Goal: Register for event/course

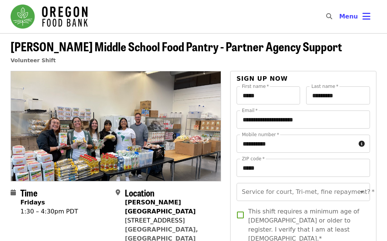
click at [365, 24] on button "Menu" at bounding box center [354, 17] width 43 height 18
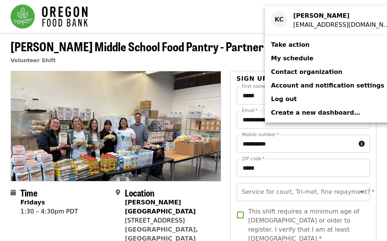
click at [297, 45] on span "Take action" at bounding box center [290, 44] width 39 height 7
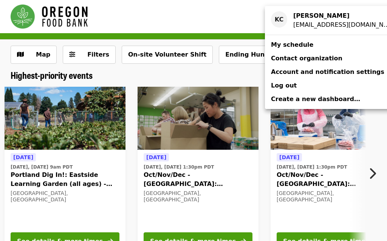
click at [375, 176] on div "Account menu" at bounding box center [193, 120] width 387 height 241
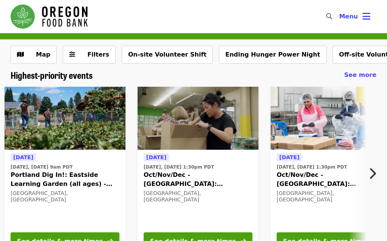
click at [375, 174] on icon "chevron-right icon" at bounding box center [372, 174] width 8 height 14
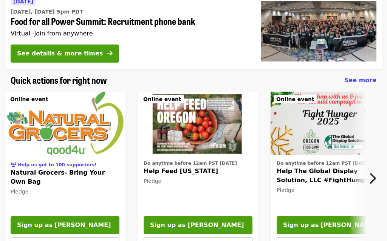
click at [373, 177] on icon "chevron-right icon" at bounding box center [372, 178] width 8 height 14
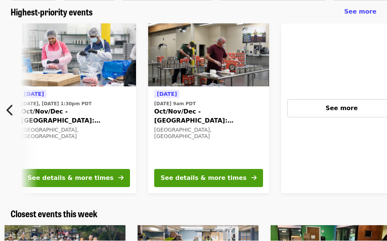
scroll to position [64, 0]
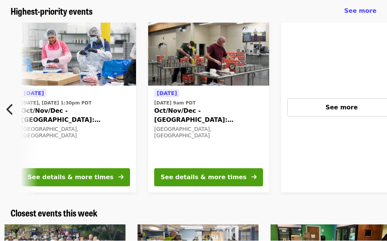
click at [346, 103] on div "See more" at bounding box center [341, 107] width 96 height 9
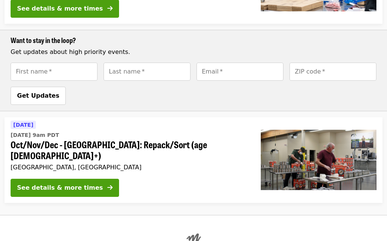
scroll to position [334, 0]
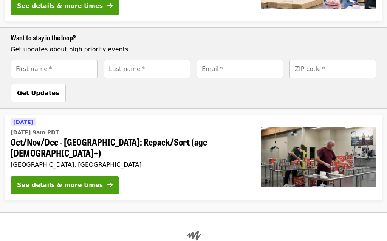
click at [54, 181] on div "See details & more times" at bounding box center [60, 185] width 86 height 9
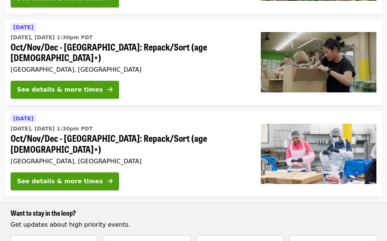
scroll to position [159, 0]
click at [32, 177] on div "See details & more times" at bounding box center [60, 181] width 86 height 9
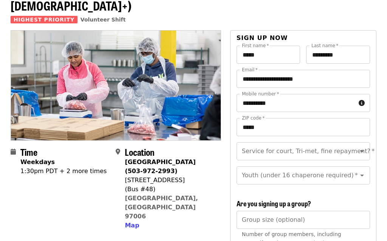
scroll to position [35, 0]
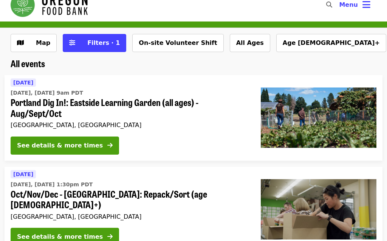
scroll to position [12, 0]
click at [29, 233] on div "See details & more times" at bounding box center [60, 237] width 86 height 9
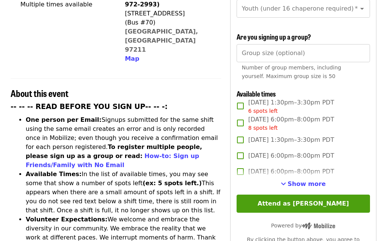
scroll to position [223, 0]
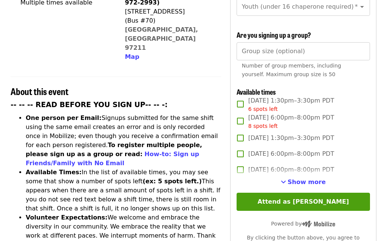
click at [307, 179] on span "Show more" at bounding box center [306, 182] width 38 height 7
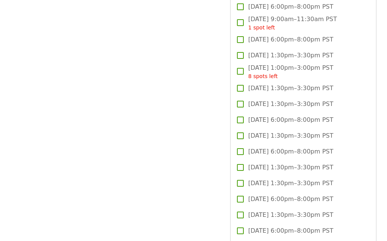
scroll to position [1069, 0]
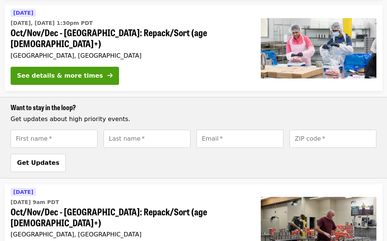
scroll to position [265, 0]
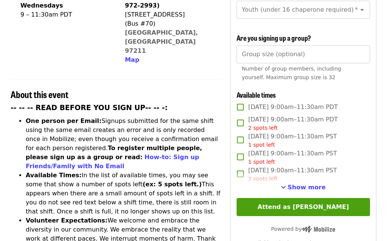
scroll to position [220, 0]
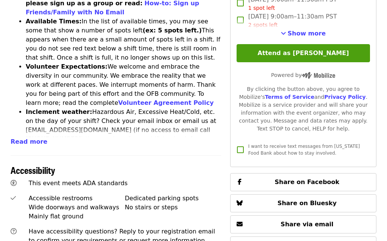
click at [23, 138] on button "Read more" at bounding box center [29, 142] width 37 height 9
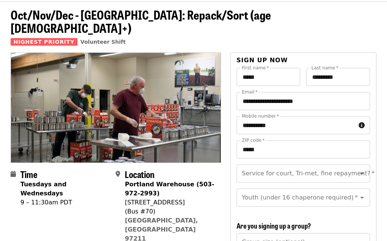
scroll to position [0, 0]
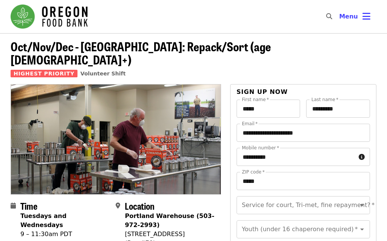
click at [101, 71] on span "Volunteer Shift" at bounding box center [102, 74] width 45 height 6
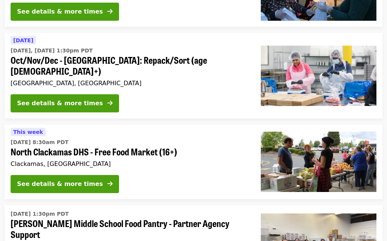
scroll to position [1001, 0]
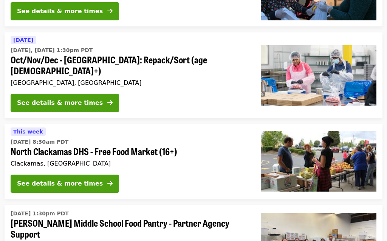
click at [34, 180] on div "See details & more times" at bounding box center [60, 184] width 86 height 9
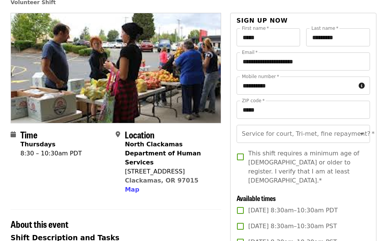
scroll to position [52, 0]
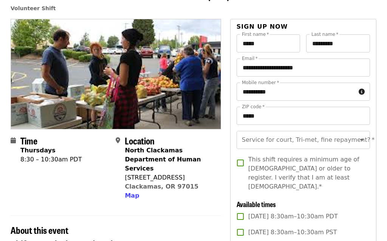
click at [132, 200] on button "Map" at bounding box center [132, 195] width 14 height 9
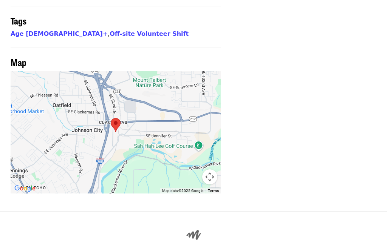
scroll to position [653, 0]
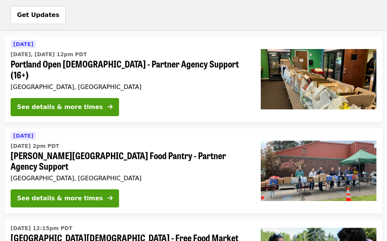
scroll to position [1035, 0]
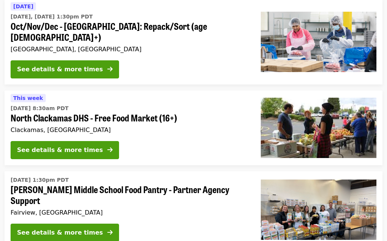
click at [31, 146] on div "See details & more times" at bounding box center [60, 150] width 86 height 9
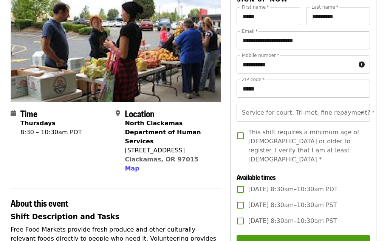
scroll to position [79, 0]
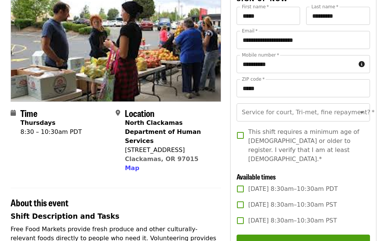
click at [363, 111] on icon "Open" at bounding box center [361, 112] width 9 height 9
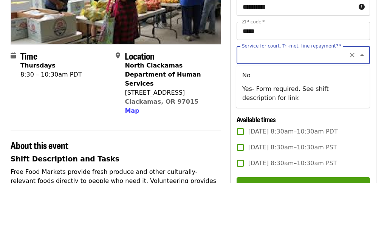
click at [364, 108] on icon "Close" at bounding box center [361, 112] width 9 height 9
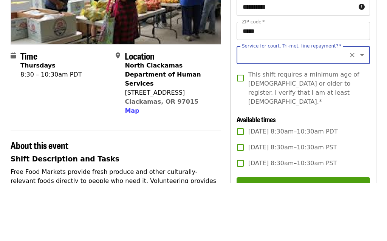
click at [262, 106] on input "Service for court, Tri-met, fine repayment?   *" at bounding box center [293, 113] width 103 height 14
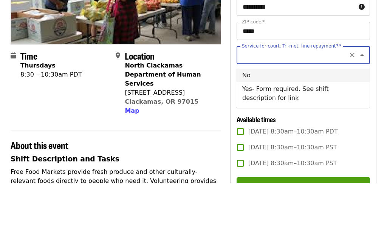
click at [248, 127] on li "No" at bounding box center [302, 134] width 133 height 14
type input "**"
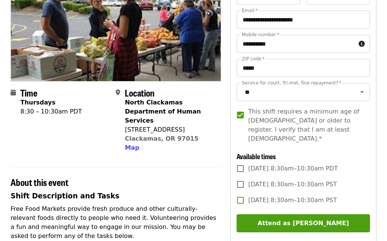
scroll to position [123, 0]
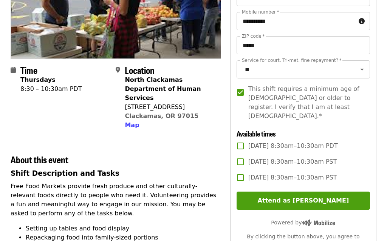
click at [315, 193] on button "Attend as [PERSON_NAME]" at bounding box center [302, 201] width 133 height 18
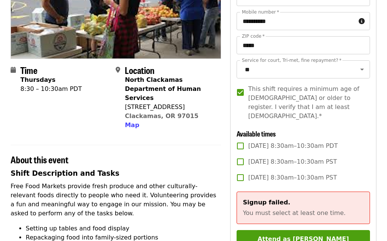
click at [320, 230] on button "Attend as [PERSON_NAME]" at bounding box center [302, 239] width 133 height 18
click at [363, 116] on div "Service for court, Tri-met, fine repayment?   * ** Service for court, Tri-met, …" at bounding box center [302, 93] width 133 height 66
click at [346, 209] on p "You must select at least one time." at bounding box center [303, 213] width 120 height 9
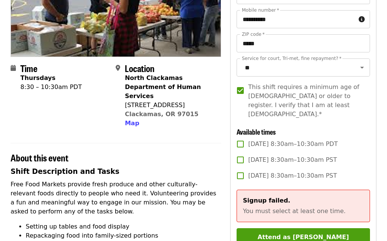
scroll to position [124, 0]
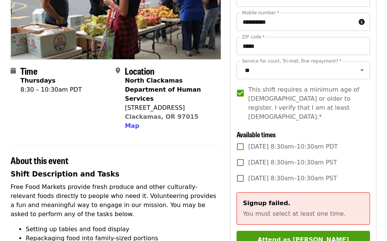
click at [308, 120] on div "**********" at bounding box center [302, 155] width 133 height 380
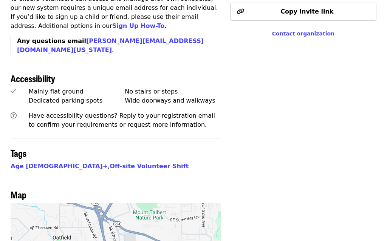
scroll to position [597, 0]
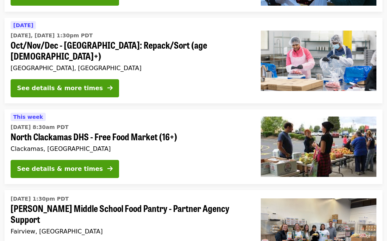
scroll to position [1016, 0]
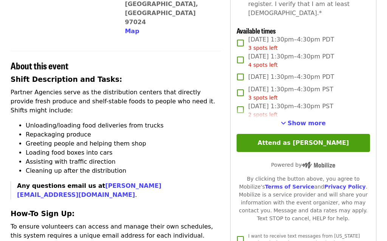
scroll to position [225, 0]
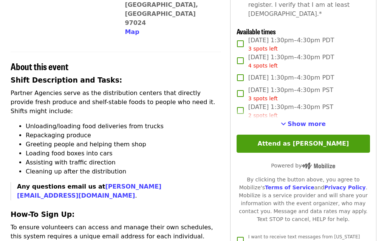
click at [308, 120] on span "Show more" at bounding box center [306, 123] width 38 height 7
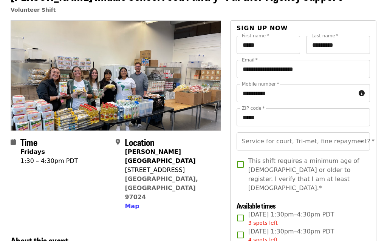
scroll to position [0, 0]
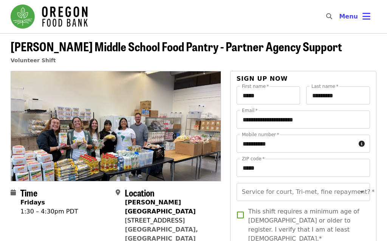
click at [353, 14] on span "Menu" at bounding box center [348, 16] width 19 height 7
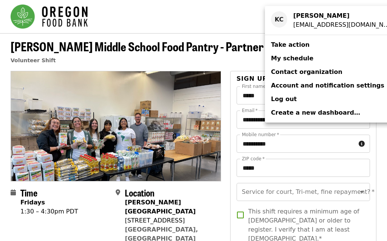
click at [353, 13] on div "kathy caricchio" at bounding box center [343, 15] width 100 height 9
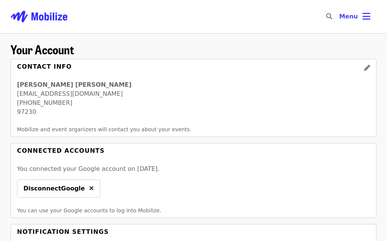
click at [365, 17] on icon "bars icon" at bounding box center [366, 16] width 8 height 11
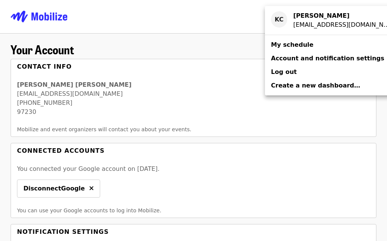
click at [306, 42] on span "My schedule" at bounding box center [292, 44] width 42 height 7
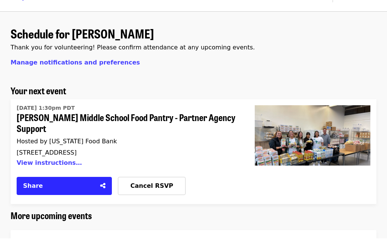
scroll to position [22, 0]
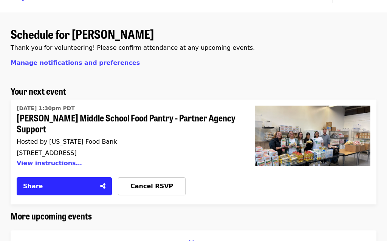
click at [153, 183] on span "Cancel RSVP" at bounding box center [151, 186] width 43 height 7
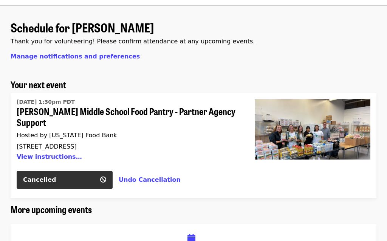
scroll to position [0, 0]
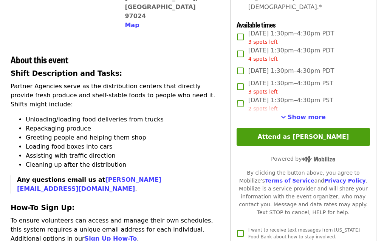
scroll to position [232, 0]
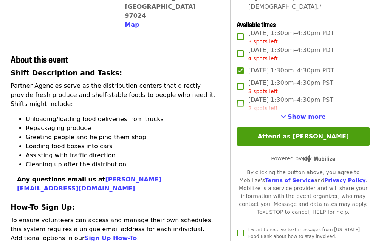
click at [308, 113] on span "Show more" at bounding box center [306, 116] width 38 height 7
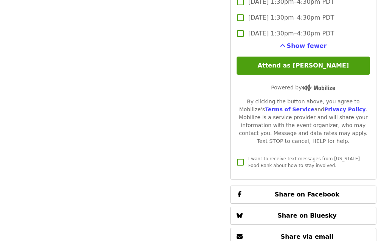
scroll to position [781, 0]
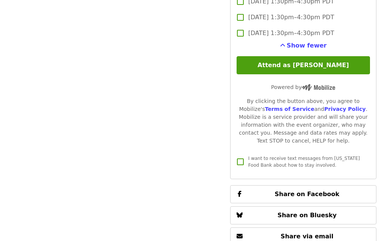
click at [315, 58] on button "Attend as [PERSON_NAME]" at bounding box center [302, 65] width 133 height 18
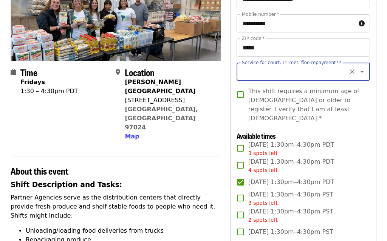
click at [361, 74] on icon "Open" at bounding box center [361, 71] width 9 height 9
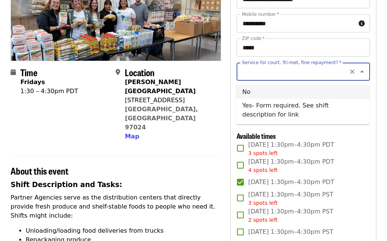
click at [254, 93] on li "No" at bounding box center [302, 92] width 133 height 14
type input "**"
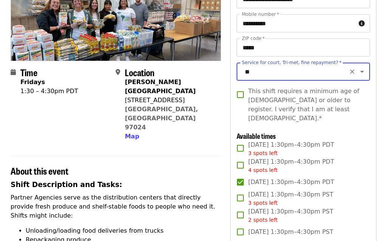
click at [361, 114] on span "This shift requires a minimum age of [DEMOGRAPHIC_DATA] or older to register. I…" at bounding box center [306, 105] width 116 height 36
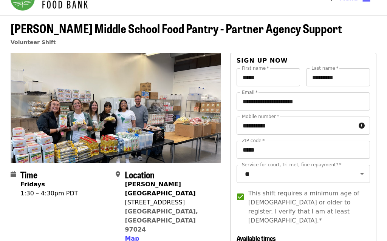
scroll to position [0, 0]
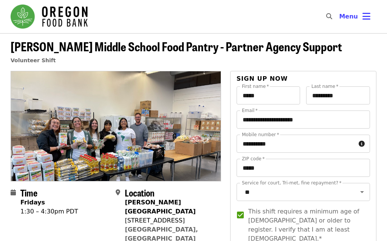
click at [367, 17] on icon "bars icon" at bounding box center [366, 16] width 8 height 11
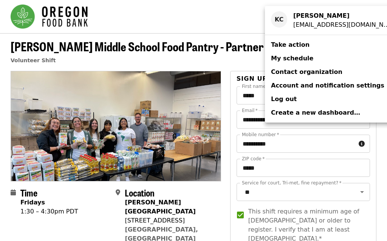
click at [299, 57] on span "My schedule" at bounding box center [292, 58] width 42 height 7
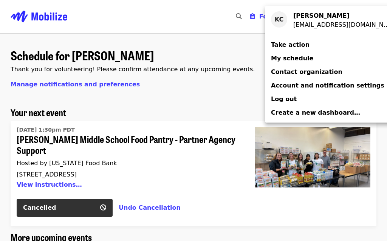
click at [129, 225] on div "Account menu" at bounding box center [193, 120] width 387 height 241
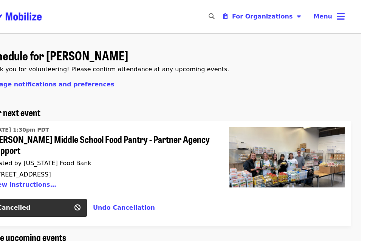
scroll to position [0, 17]
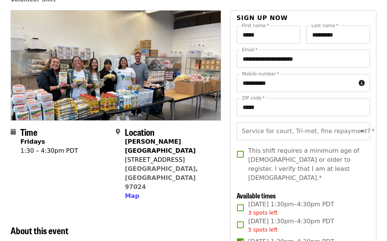
scroll to position [61, 0]
click at [366, 126] on div "Service for court, Tri-met, fine repayment? *" at bounding box center [302, 131] width 133 height 18
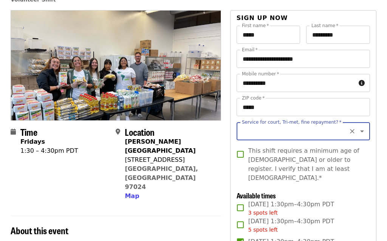
scroll to position [60, 0]
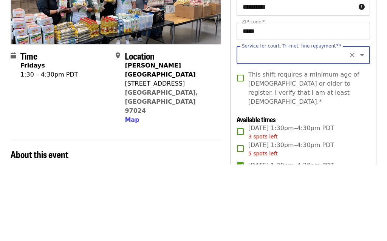
click at [363, 127] on icon "Open" at bounding box center [361, 131] width 9 height 9
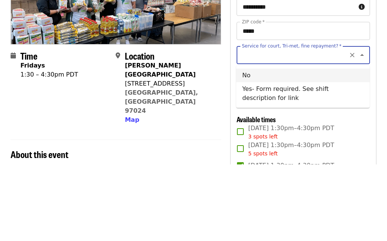
click at [250, 145] on li "No" at bounding box center [302, 152] width 133 height 14
type input "**"
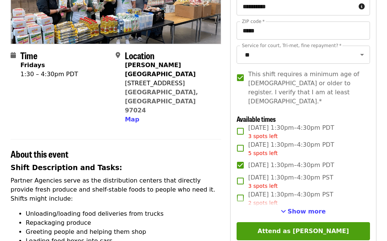
scroll to position [124, 0]
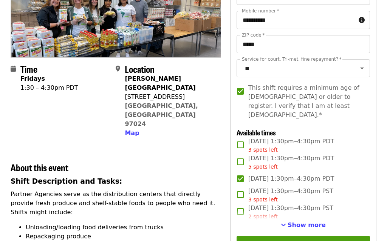
click at [299, 237] on button "Attend as [PERSON_NAME]" at bounding box center [302, 245] width 133 height 18
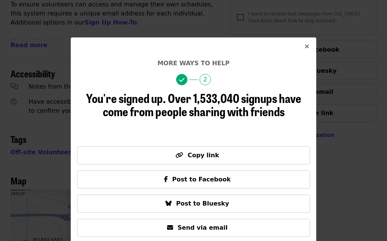
scroll to position [450, 0]
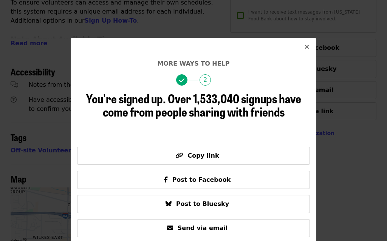
click at [304, 50] on button "Close" at bounding box center [307, 47] width 18 height 18
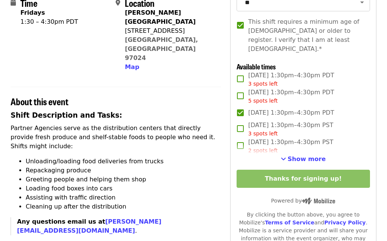
click at [309, 156] on span "Show more" at bounding box center [306, 159] width 38 height 7
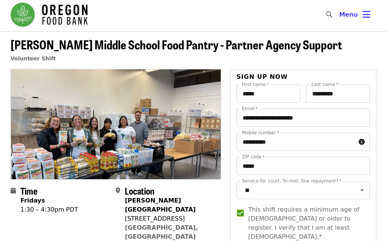
scroll to position [0, 0]
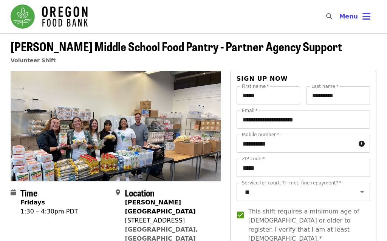
click at [364, 18] on icon "bars icon" at bounding box center [366, 16] width 8 height 11
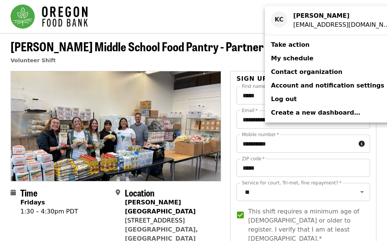
click at [283, 99] on span "Log out" at bounding box center [284, 99] width 26 height 7
